Goal: Task Accomplishment & Management: Manage account settings

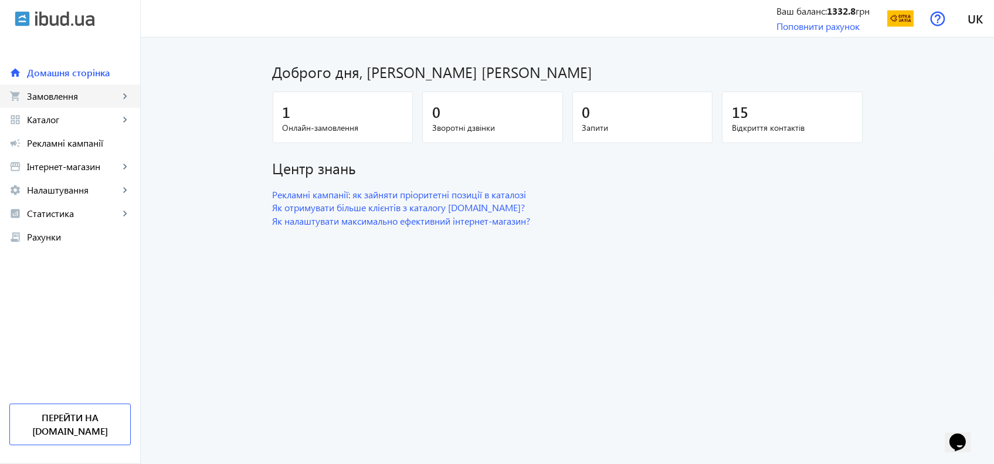
click at [34, 91] on span "Замовлення" at bounding box center [73, 96] width 92 height 12
click at [32, 96] on span "Замовлення" at bounding box center [73, 96] width 92 height 12
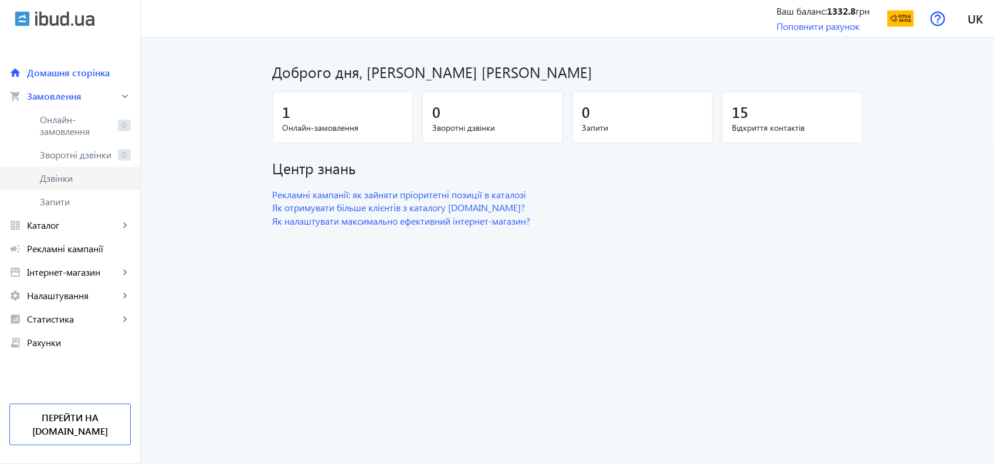
click at [32, 179] on link "Дзвінки" at bounding box center [70, 178] width 140 height 23
